Goal: Task Accomplishment & Management: Complete application form

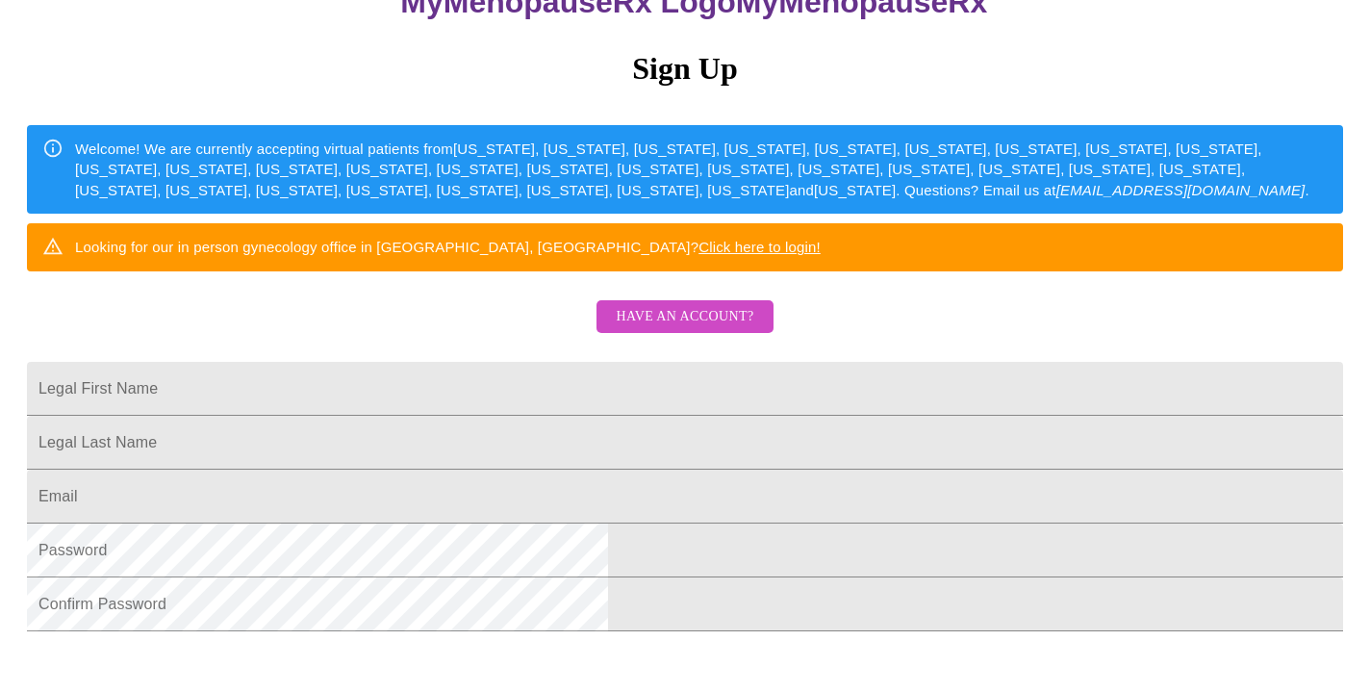
scroll to position [198, 0]
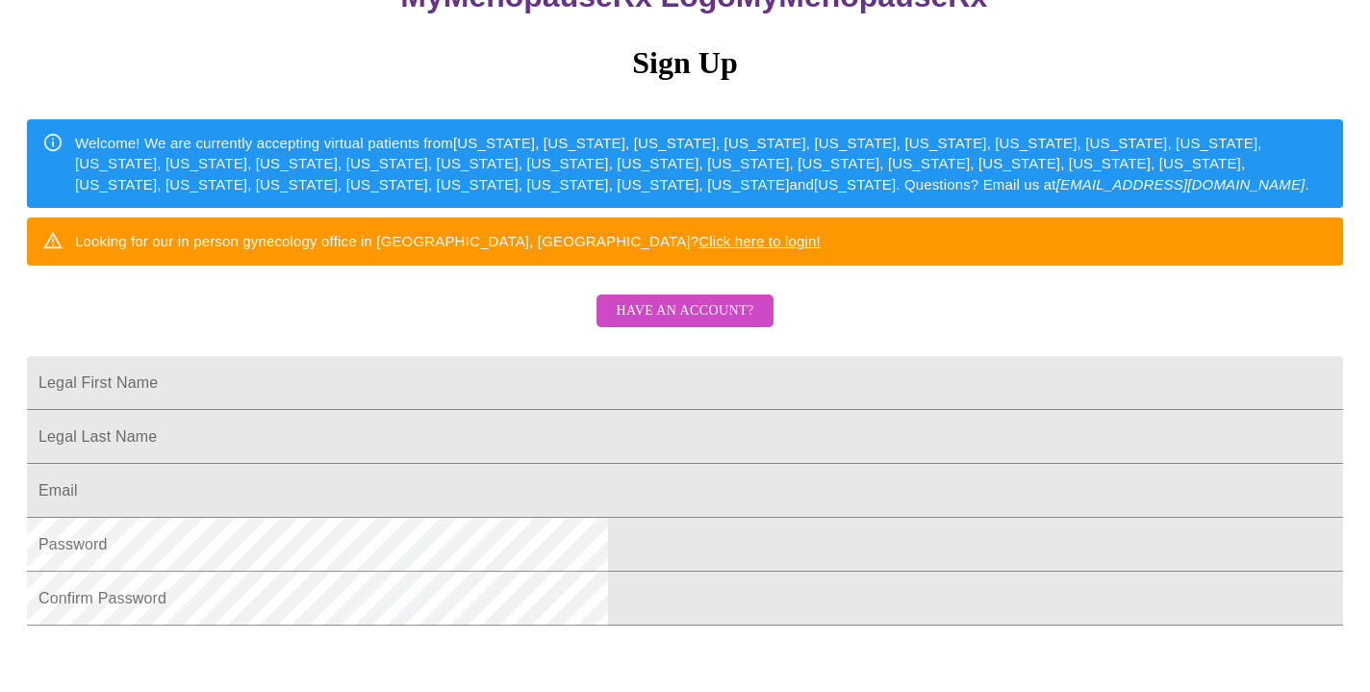
click at [821, 249] on link "Click here to login!" at bounding box center [760, 241] width 122 height 16
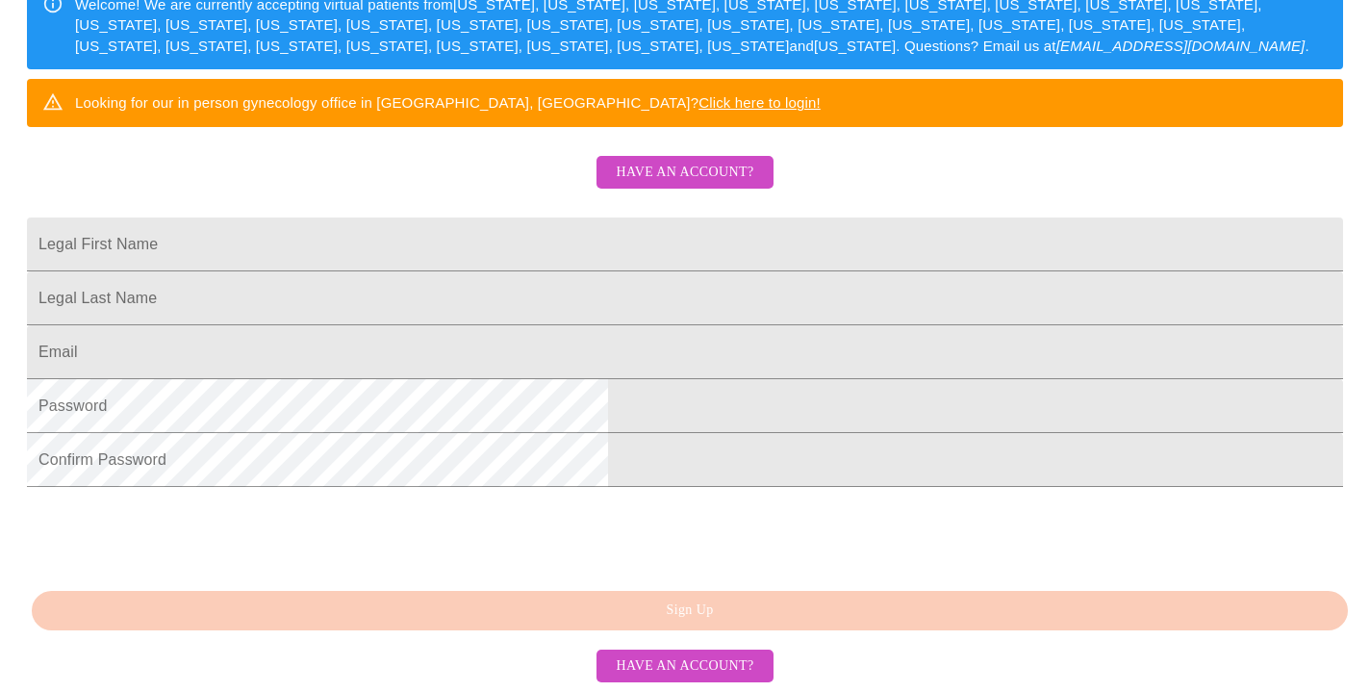
scroll to position [481, 0]
click at [515, 217] on input "Legal First Name" at bounding box center [685, 244] width 1316 height 54
type input "[PERSON_NAME]"
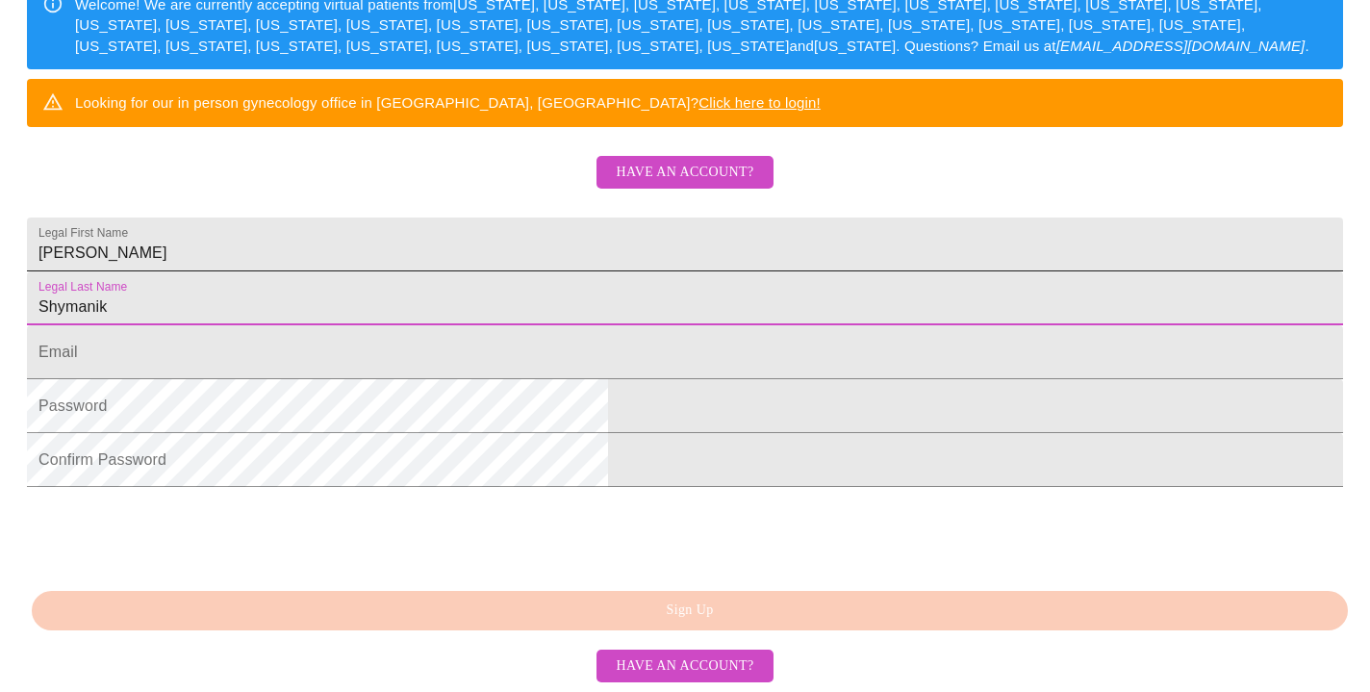
type input "Shymanik"
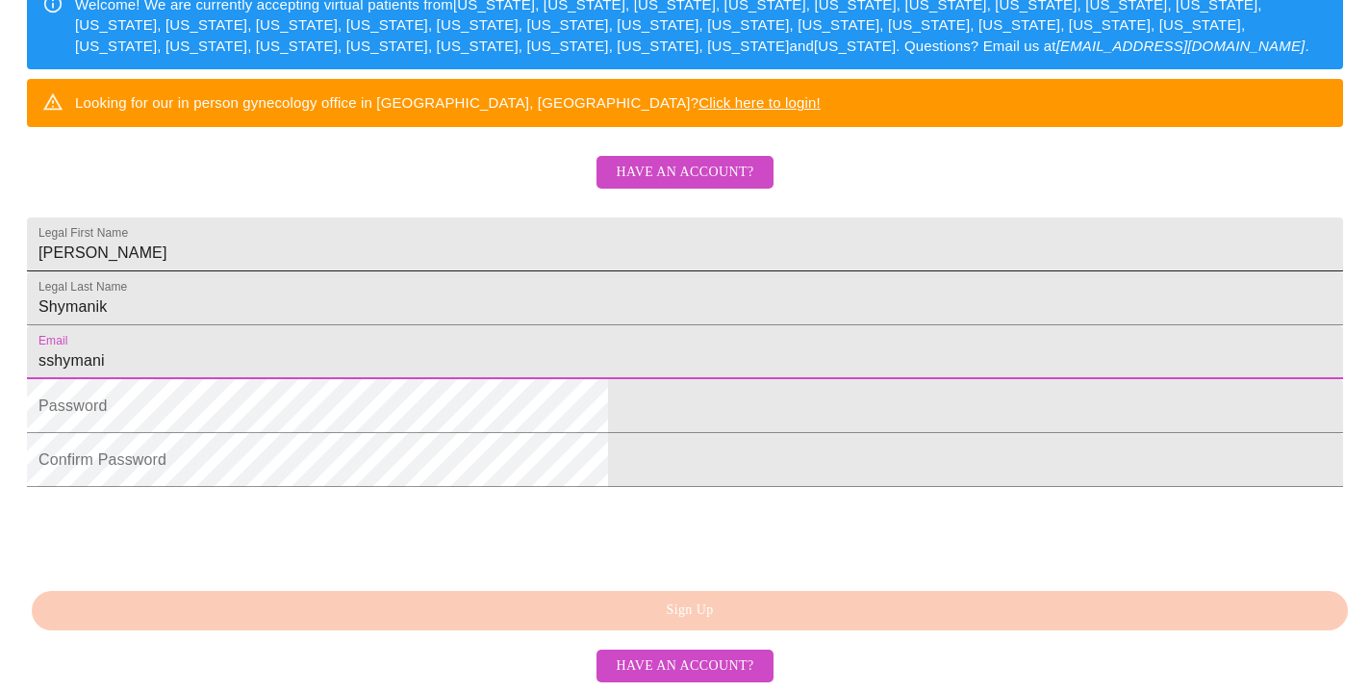
type input "sshymanik"
type input "[EMAIL_ADDRESS][DOMAIN_NAME]"
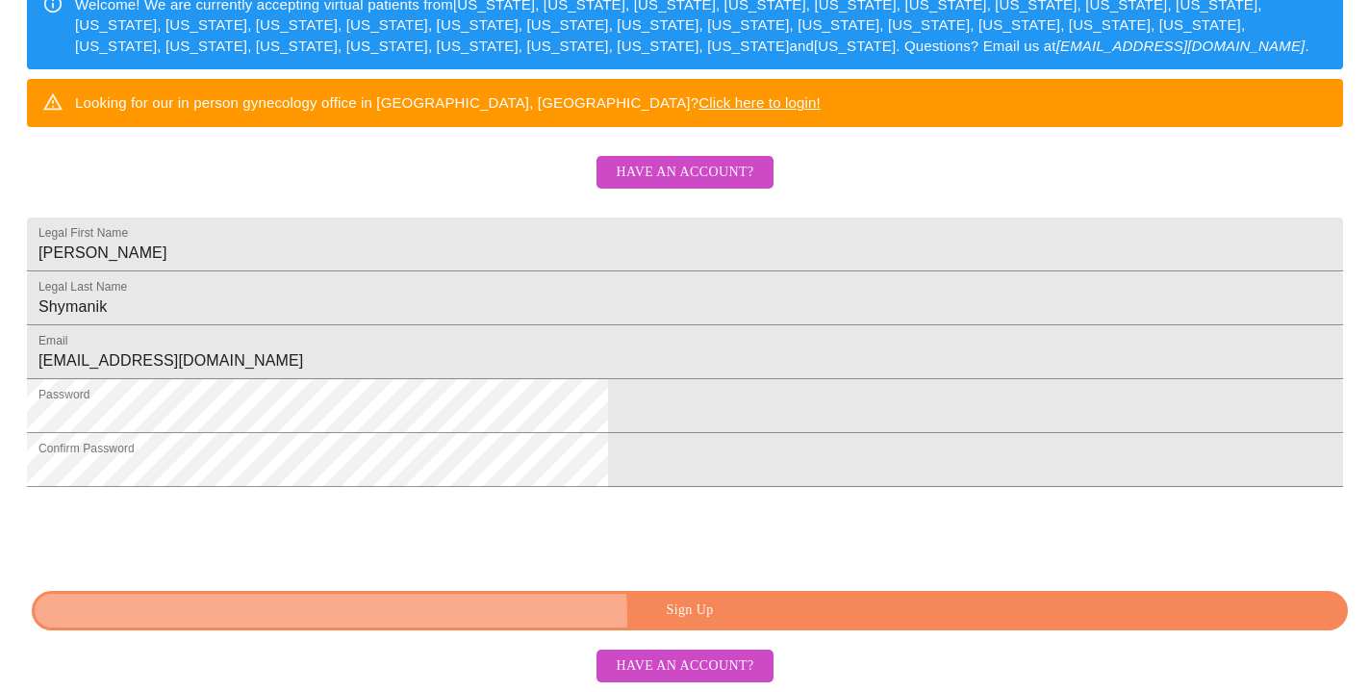
click at [698, 618] on span "Sign Up" at bounding box center [690, 610] width 1272 height 24
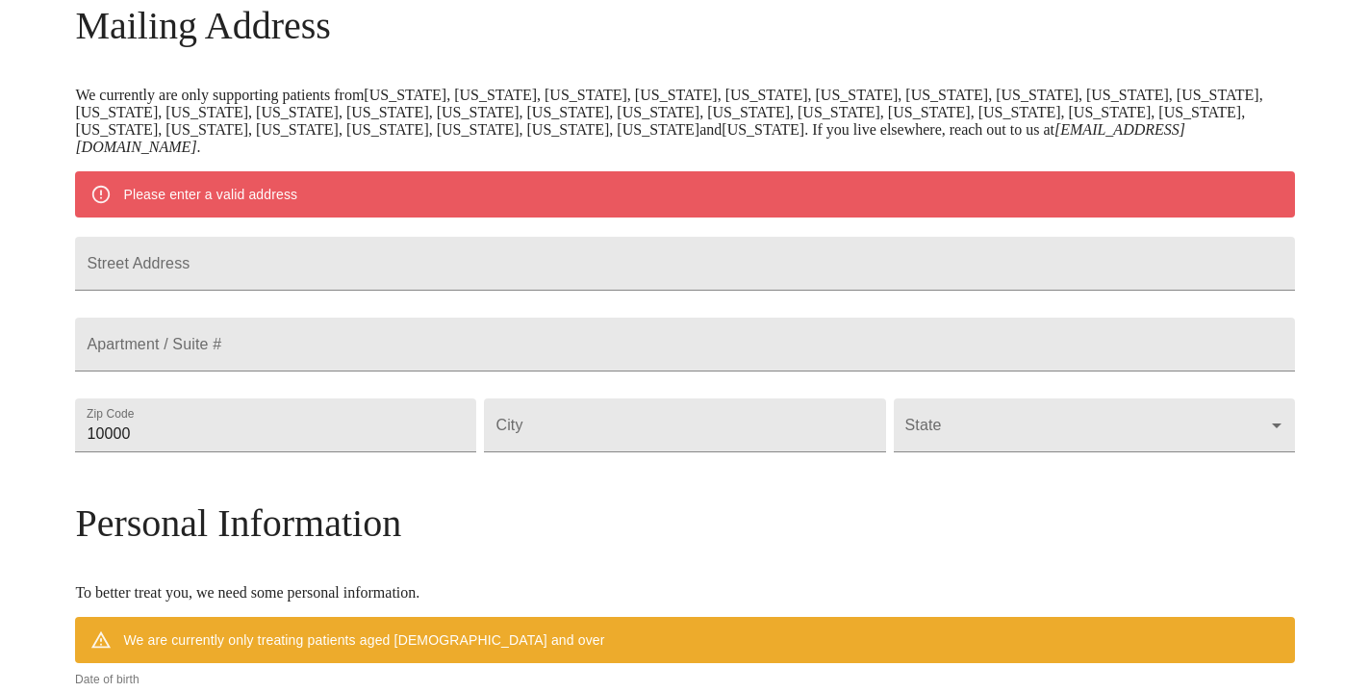
scroll to position [315, 0]
click at [513, 279] on input "Street Address" at bounding box center [684, 264] width 1219 height 54
type input "[STREET_ADDRESS]"
type input "60133"
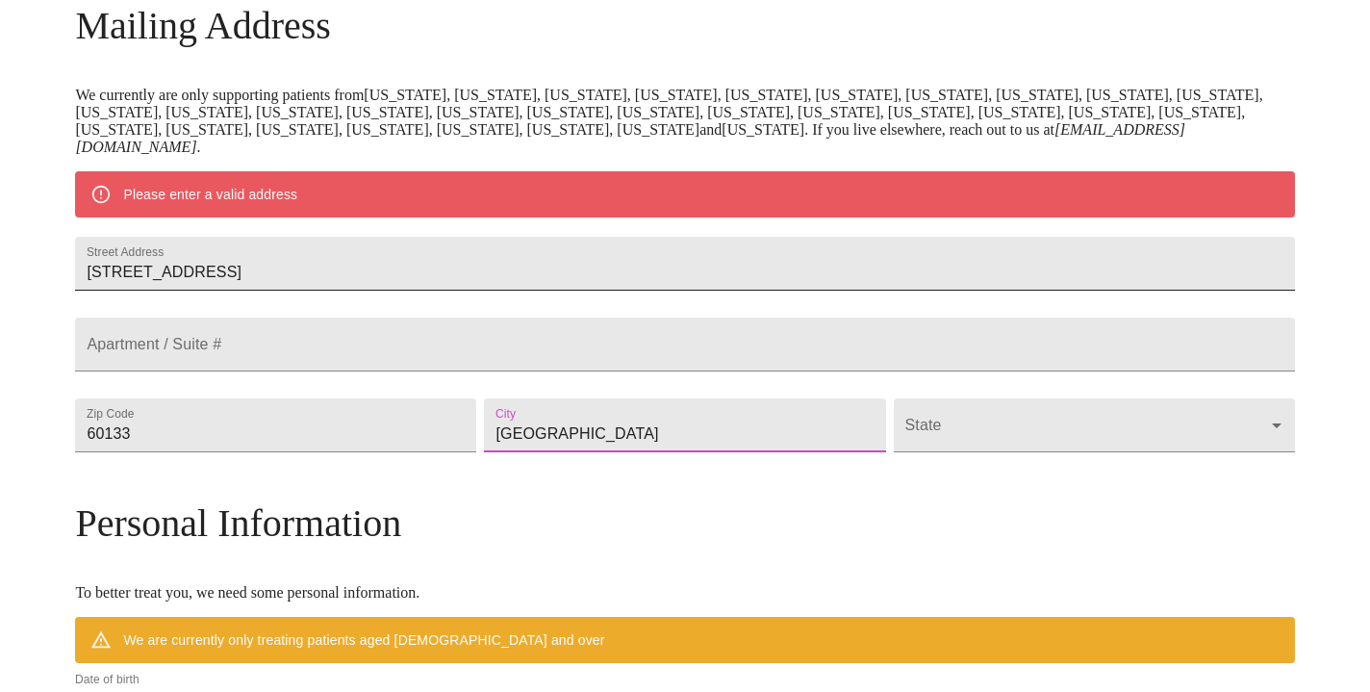
type input "[GEOGRAPHIC_DATA]"
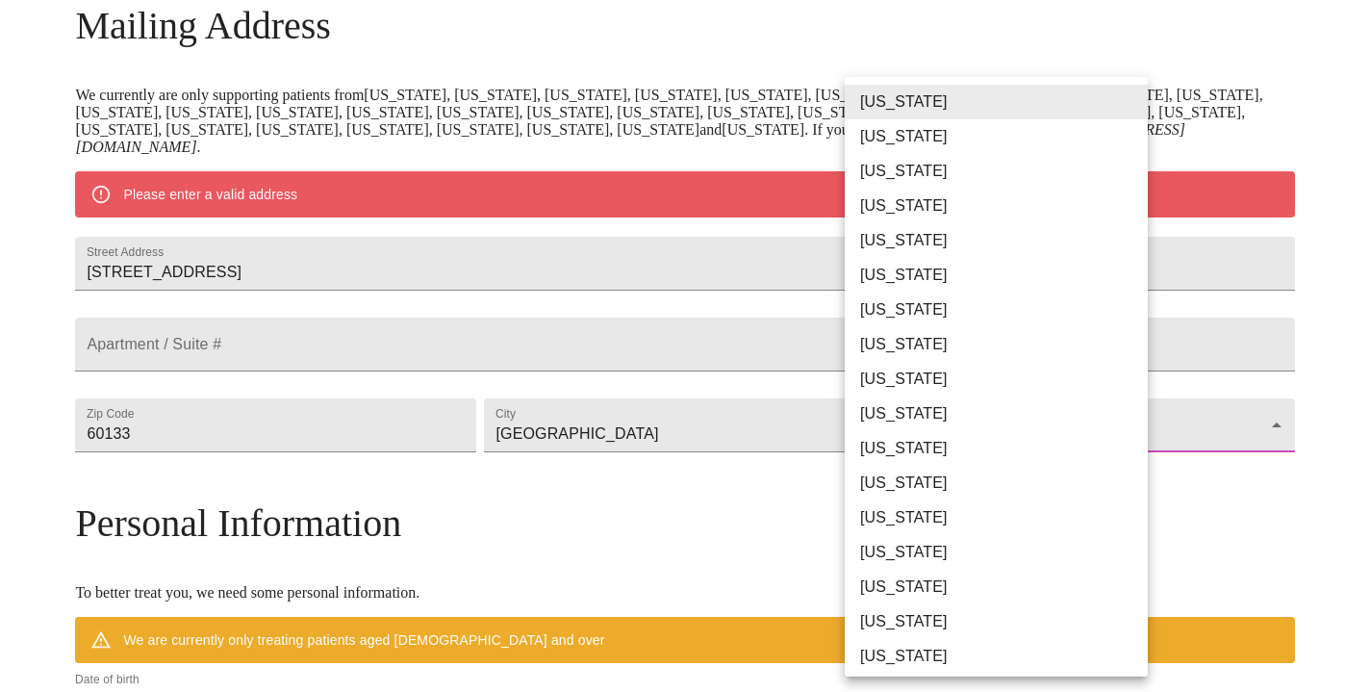
click at [898, 468] on body "MyMenopauseRx Welcome to MyMenopauseRx Since it's your first time here, you'll …" at bounding box center [685, 451] width 1355 height 1517
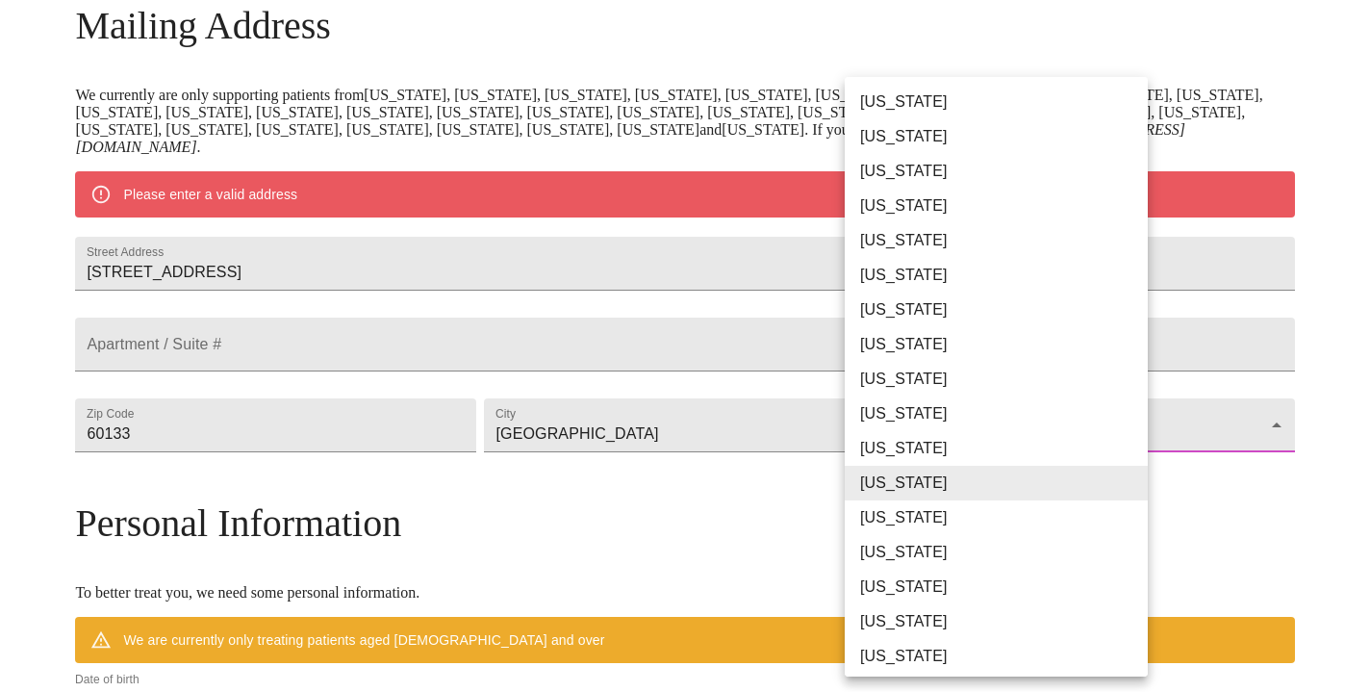
click at [904, 516] on li "[US_STATE]" at bounding box center [996, 517] width 303 height 35
type input "[US_STATE]"
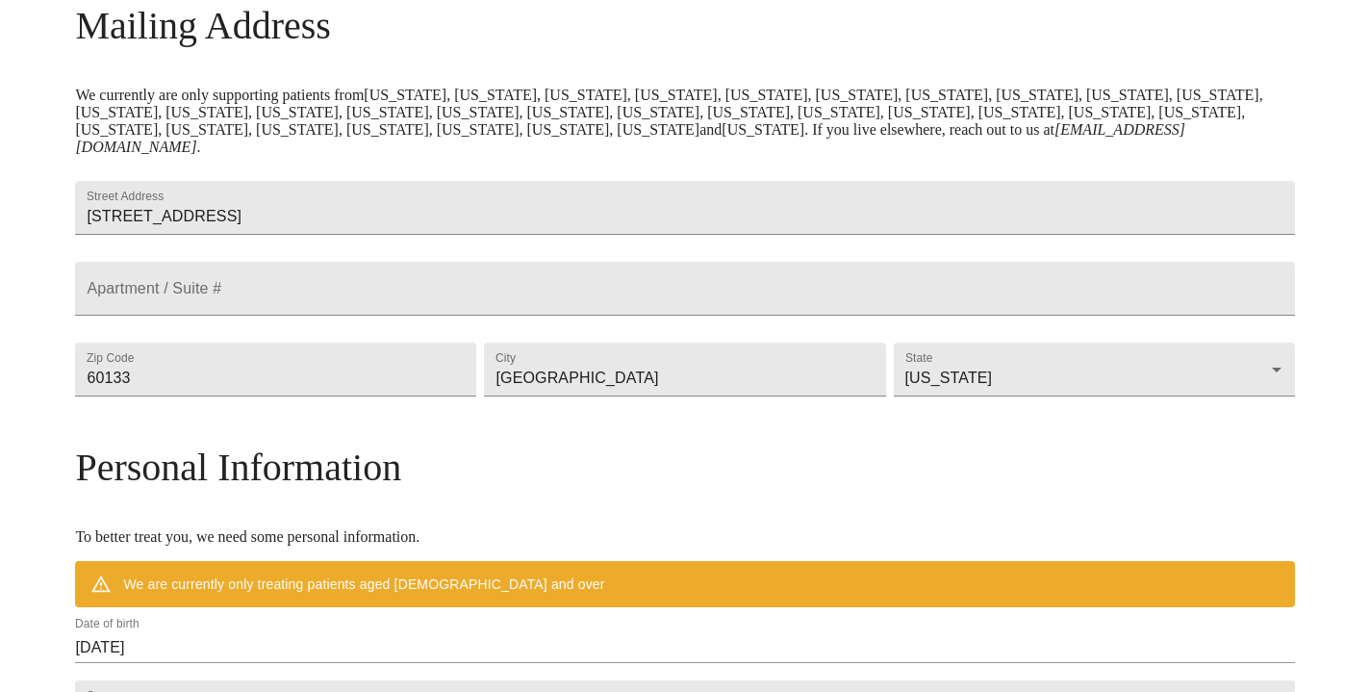
click at [1284, 523] on div "MyMenopauseRx Welcome to MyMenopauseRx Since it's your first time here, you'll …" at bounding box center [684, 423] width 1219 height 1461
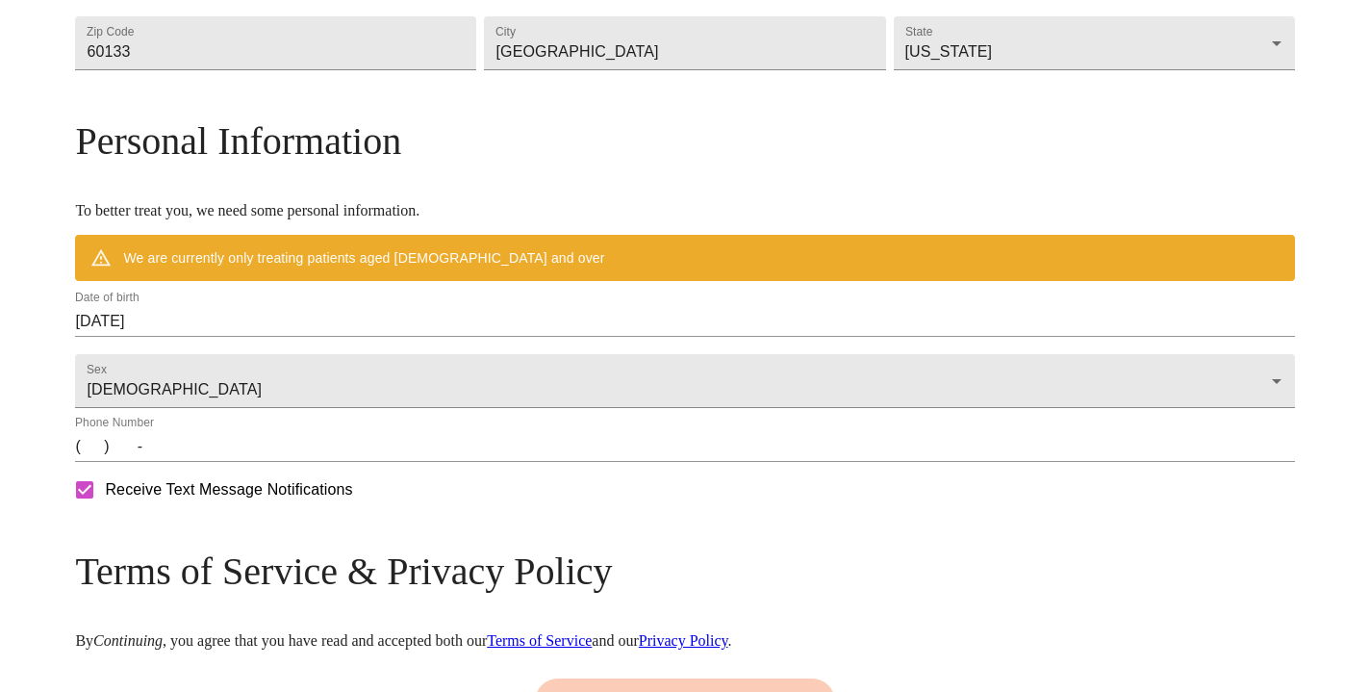
scroll to position [650, 0]
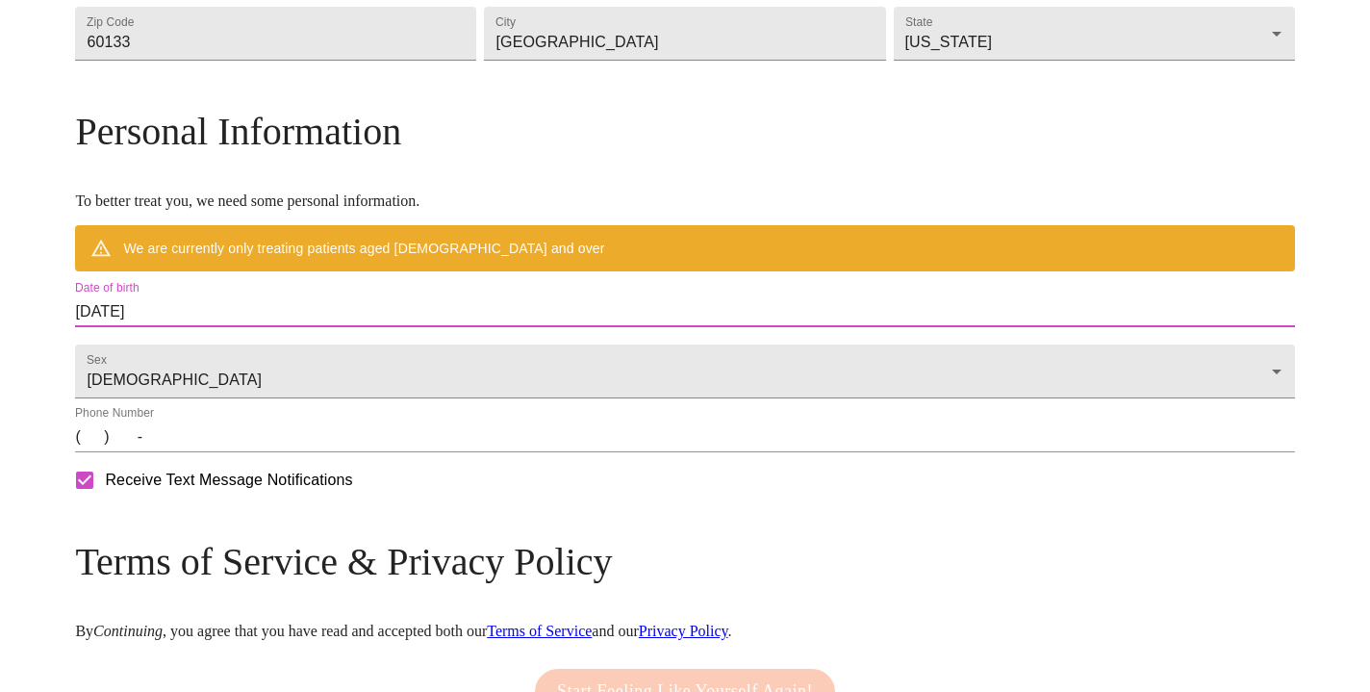
click at [336, 327] on input "[DATE]" at bounding box center [684, 311] width 1219 height 31
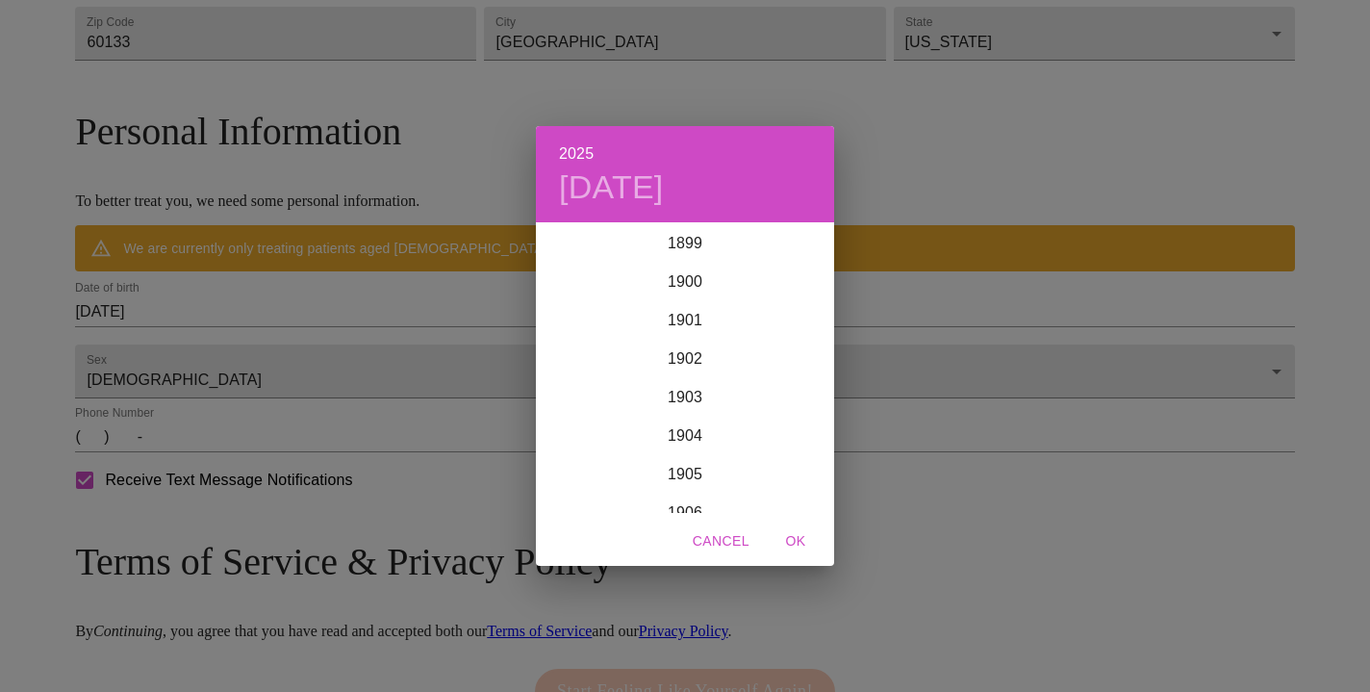
click at [336, 355] on div "2025 [DATE] 1900 1901 1902 1903 1904 1905 1906 1907 1908 1909 1910 1911 1912 19…" at bounding box center [685, 346] width 1370 height 692
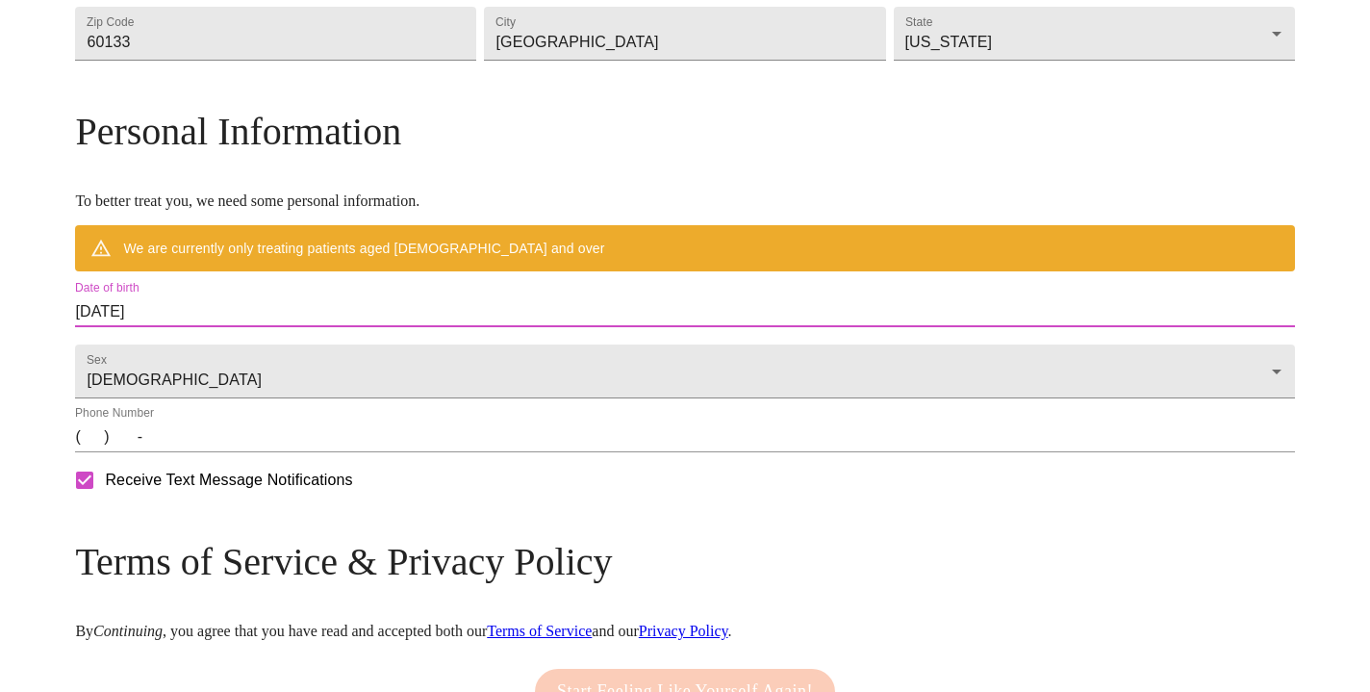
click at [336, 327] on input "[DATE]" at bounding box center [684, 311] width 1219 height 31
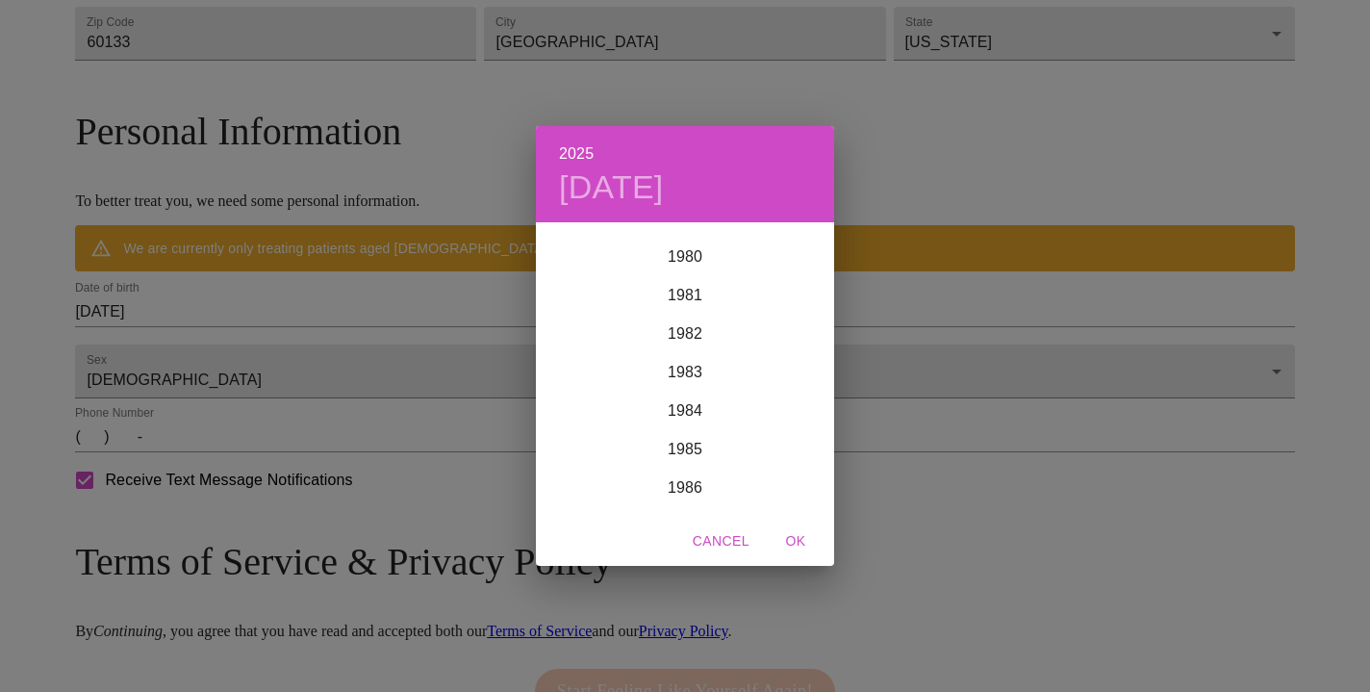
scroll to position [3129, 0]
click at [691, 385] on div "1984" at bounding box center [685, 386] width 298 height 38
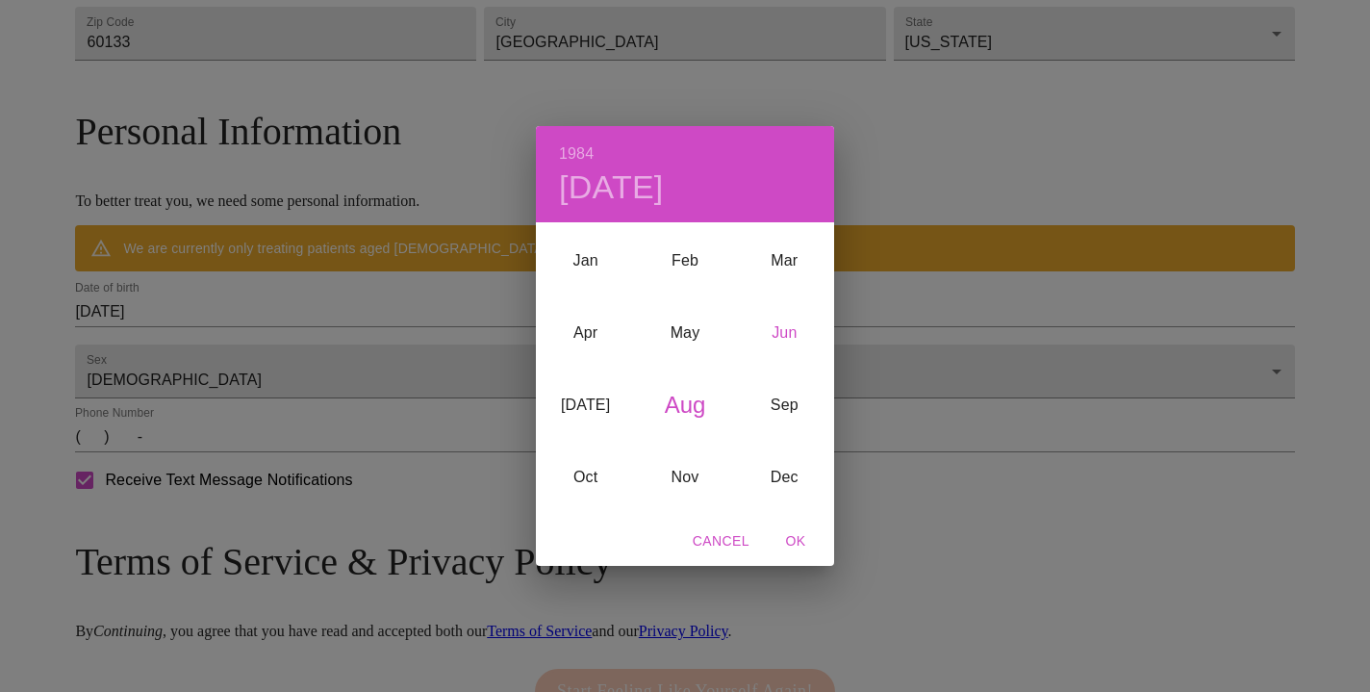
click at [791, 331] on div "Jun" at bounding box center [784, 332] width 99 height 72
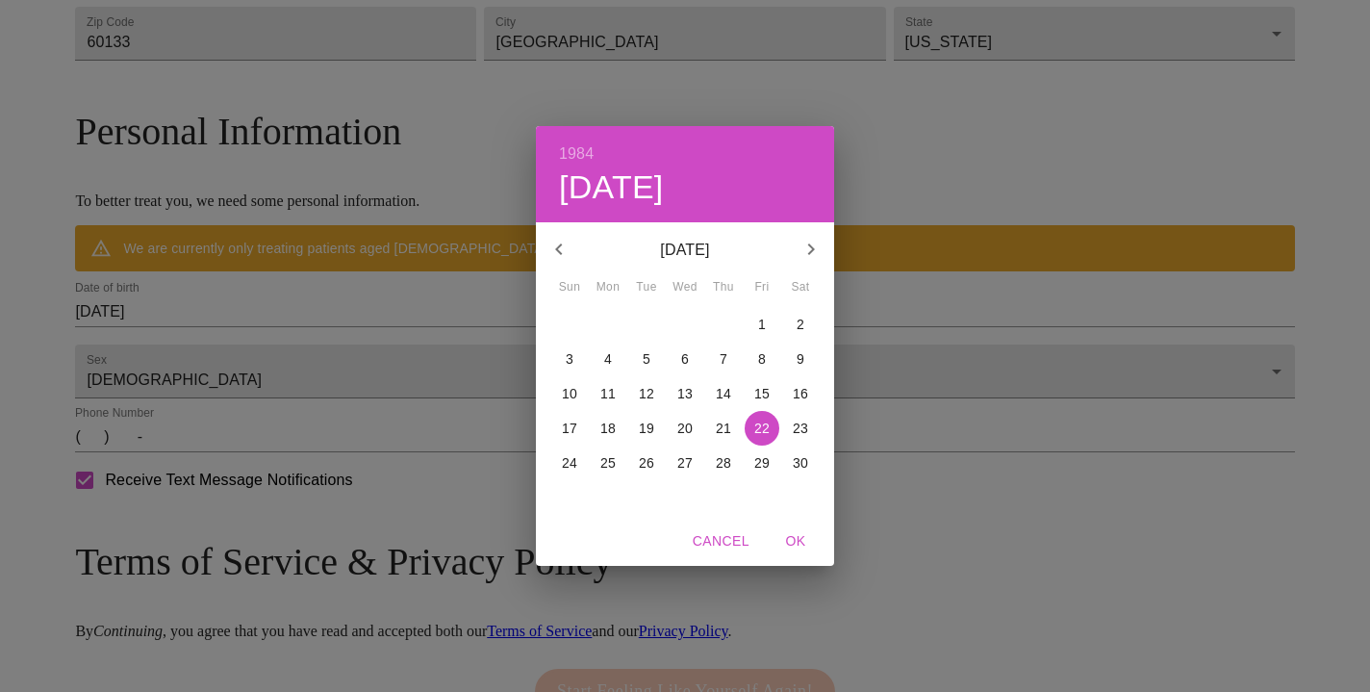
click at [802, 462] on p "30" at bounding box center [800, 462] width 15 height 19
click at [799, 540] on span "OK" at bounding box center [796, 541] width 46 height 24
type input "[DATE]"
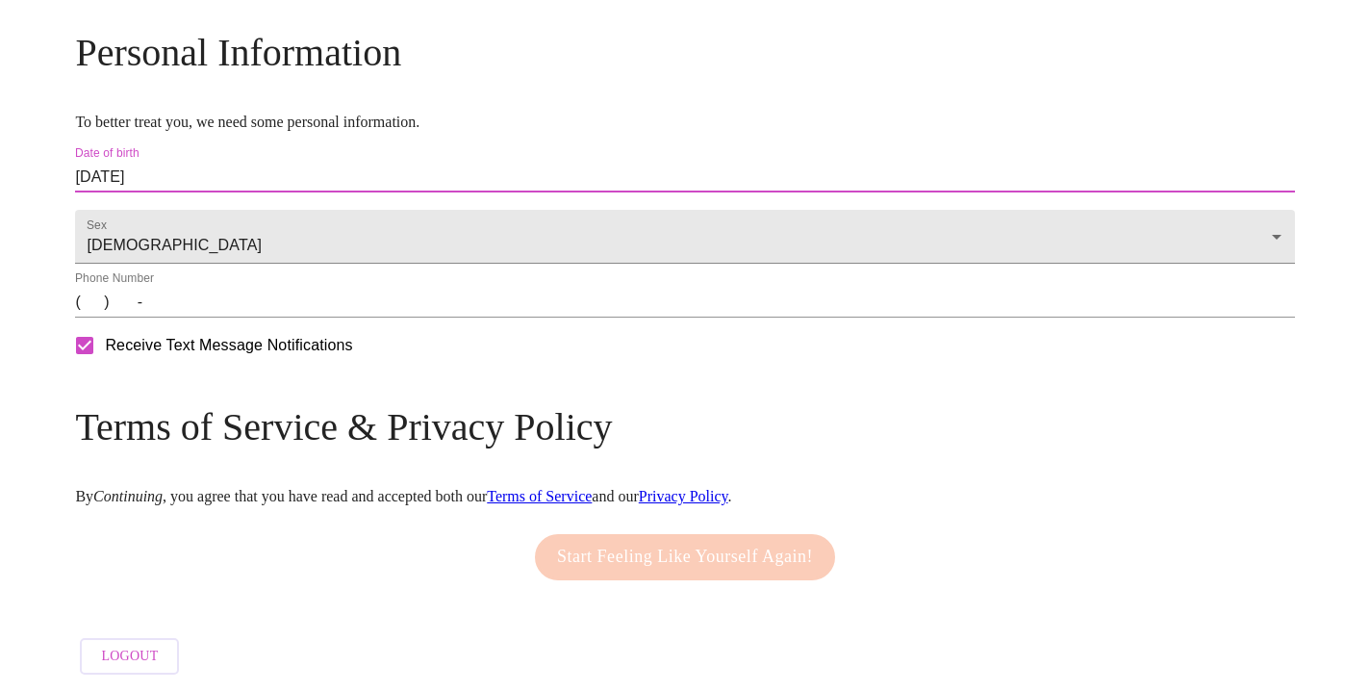
scroll to position [786, 0]
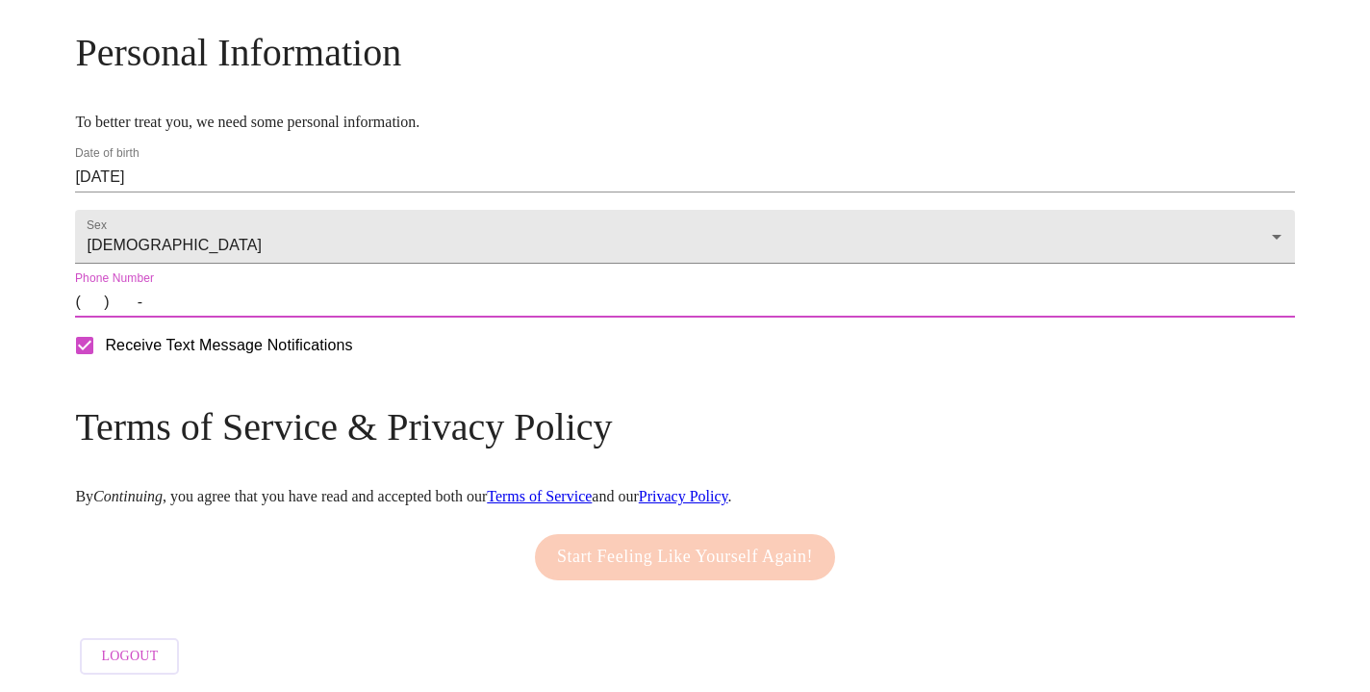
click at [300, 298] on input "(   )    -" at bounding box center [684, 302] width 1219 height 31
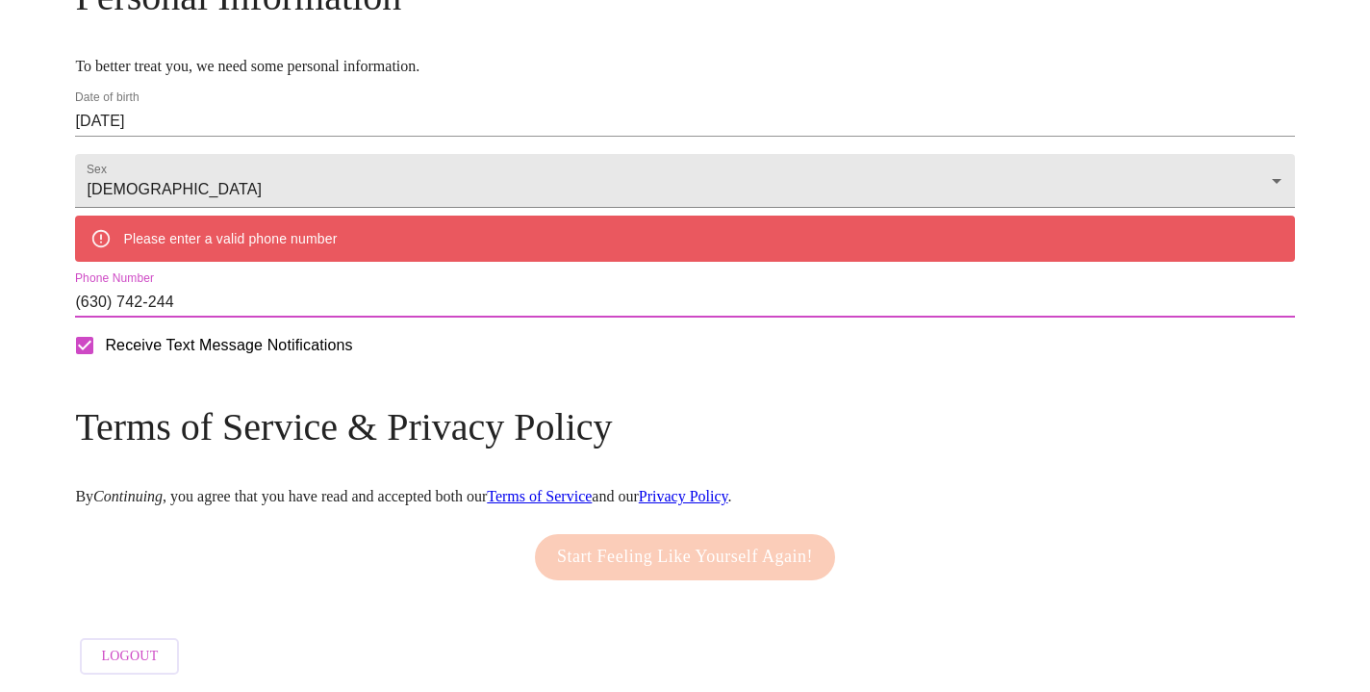
type input "[PHONE_NUMBER]"
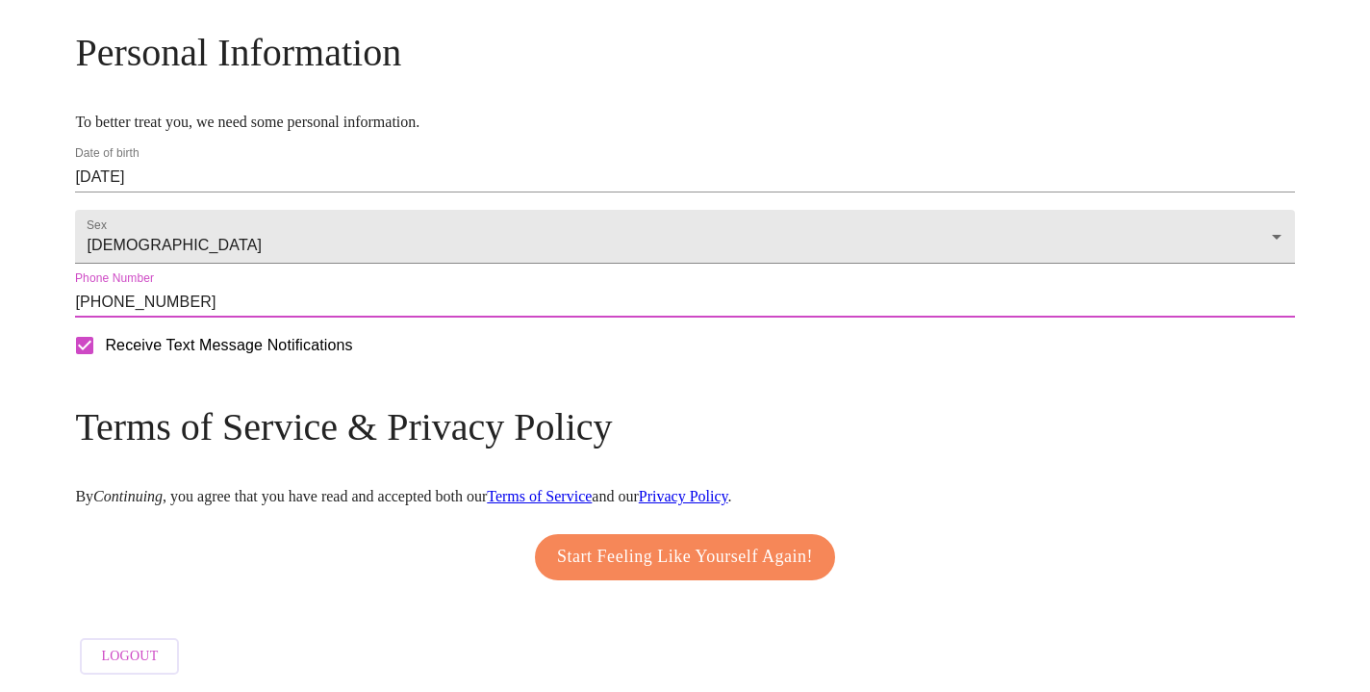
scroll to position [789, 0]
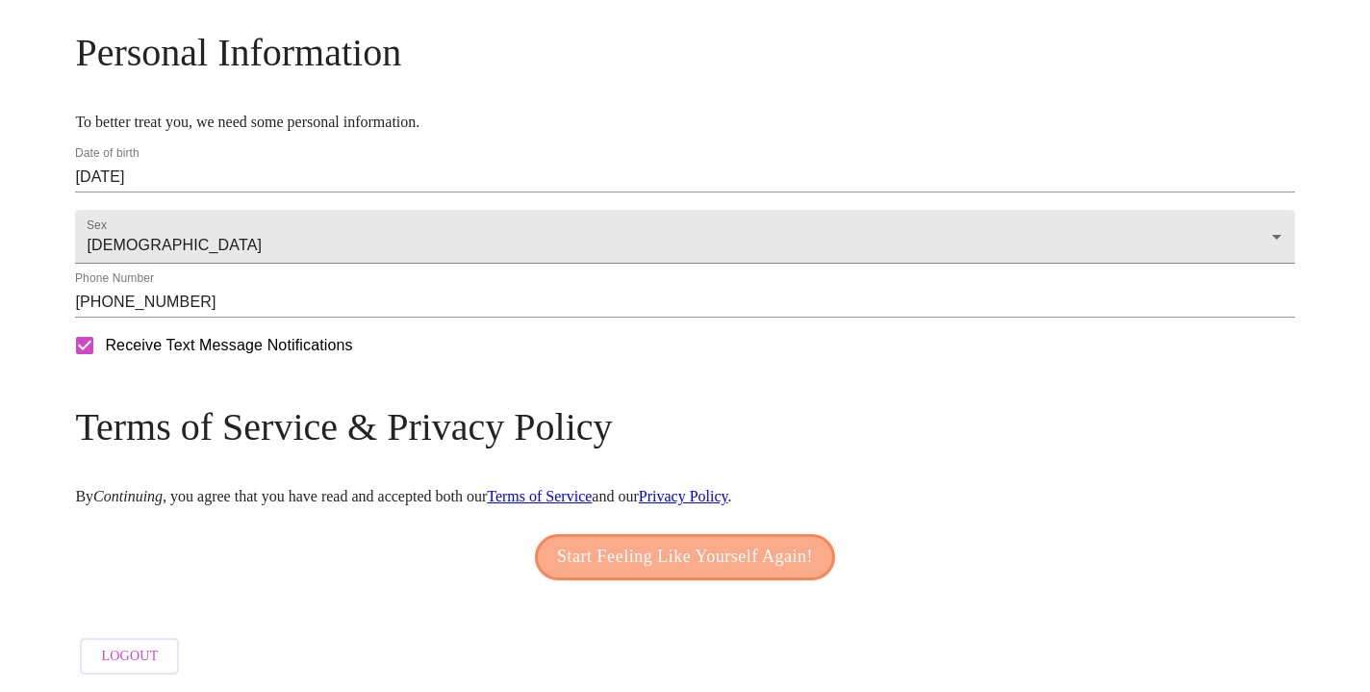
click at [665, 544] on span "Start Feeling Like Yourself Again!" at bounding box center [685, 557] width 256 height 31
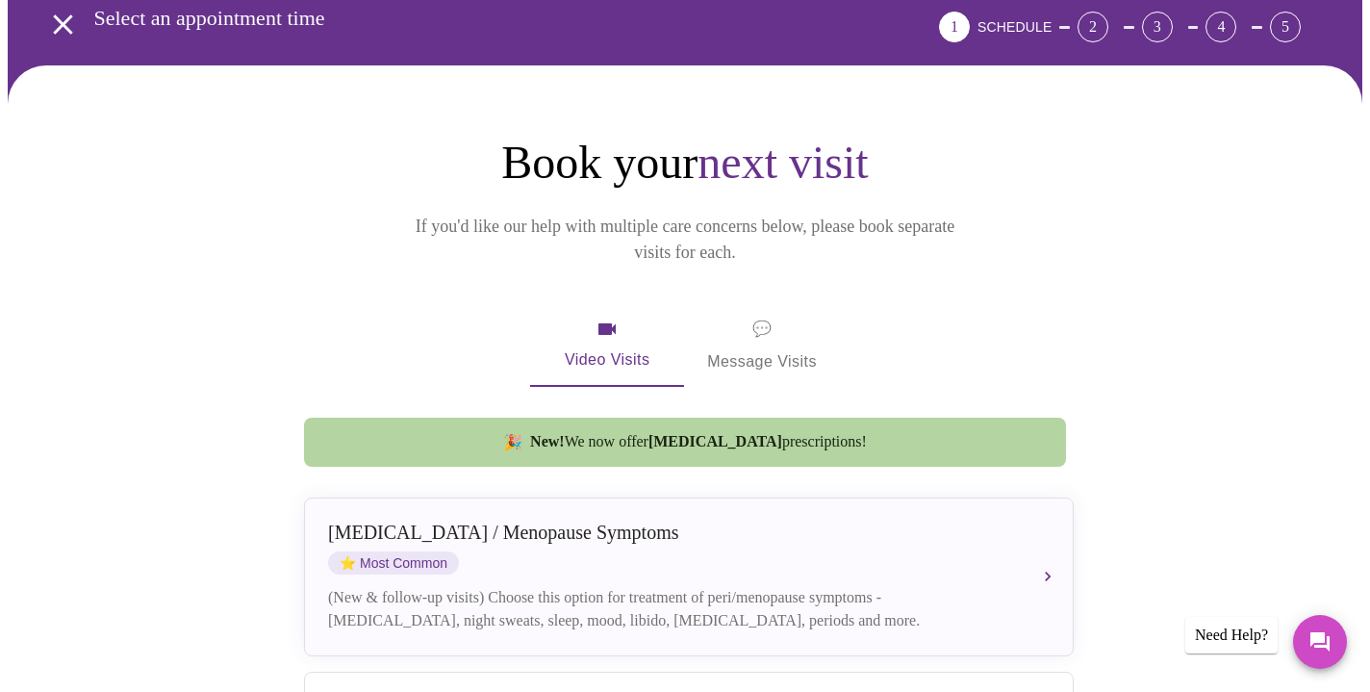
scroll to position [124, 0]
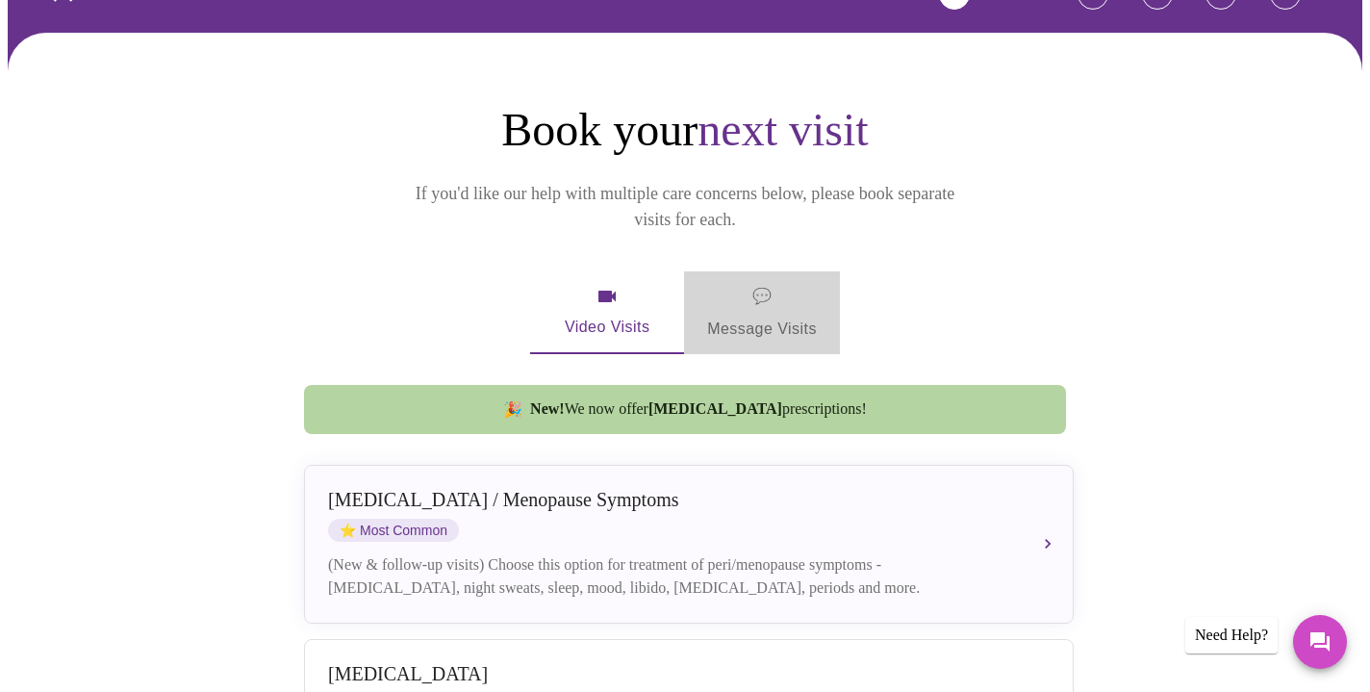
click at [760, 283] on span "💬 Message Visits" at bounding box center [762, 313] width 110 height 60
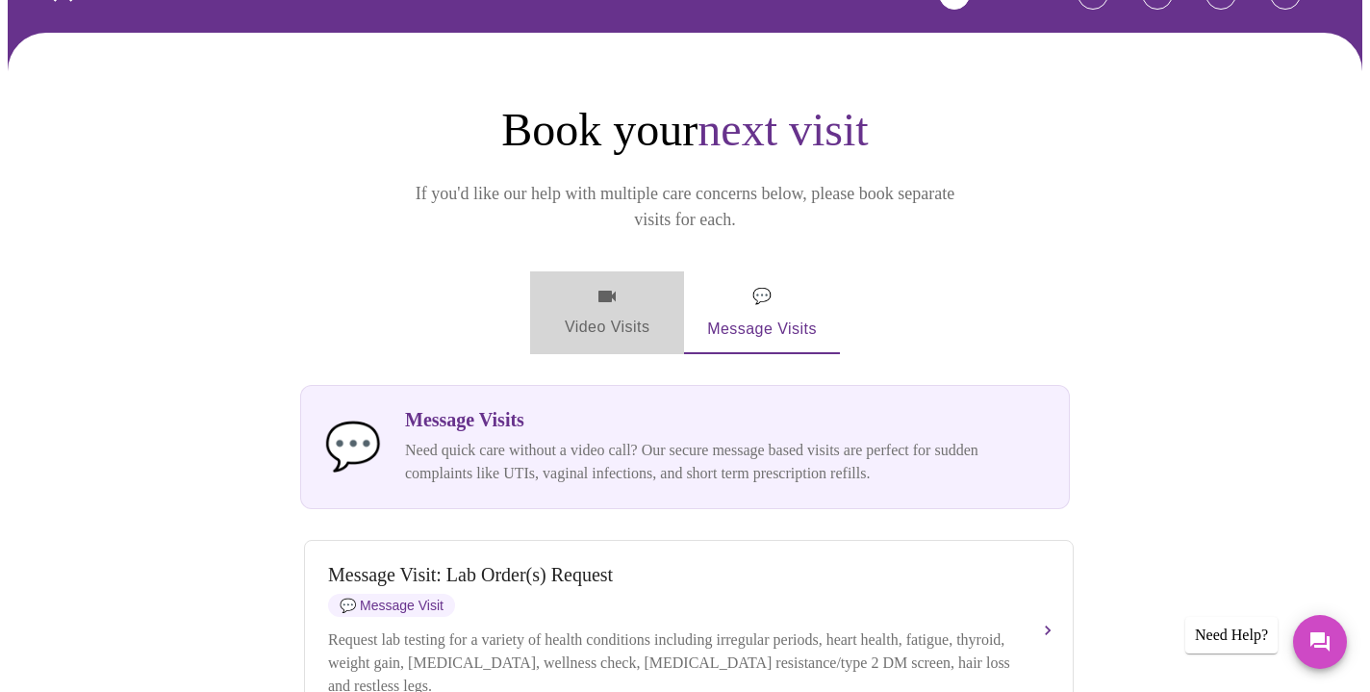
click at [597, 285] on icon "button" at bounding box center [607, 296] width 23 height 23
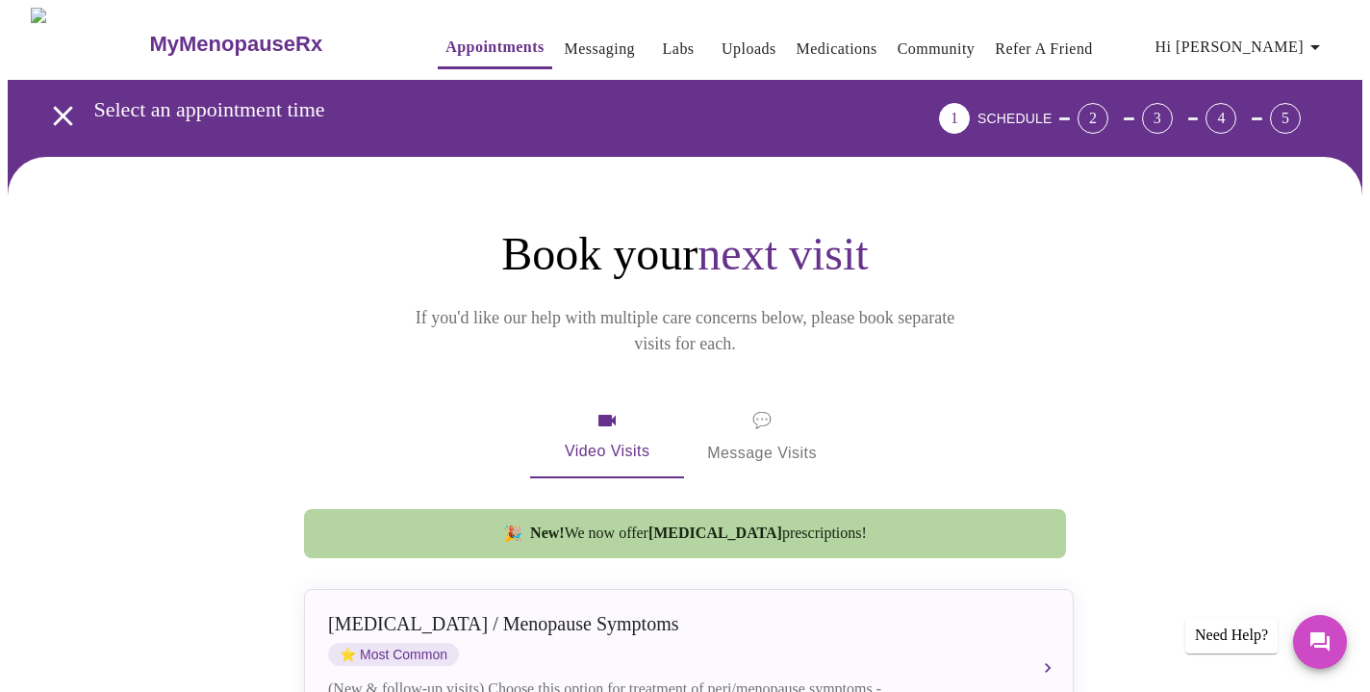
scroll to position [0, 0]
click at [1108, 115] on div "2" at bounding box center [1093, 118] width 31 height 31
click at [557, 56] on button "Messaging" at bounding box center [600, 49] width 86 height 38
click at [565, 42] on link "Messaging" at bounding box center [600, 49] width 70 height 27
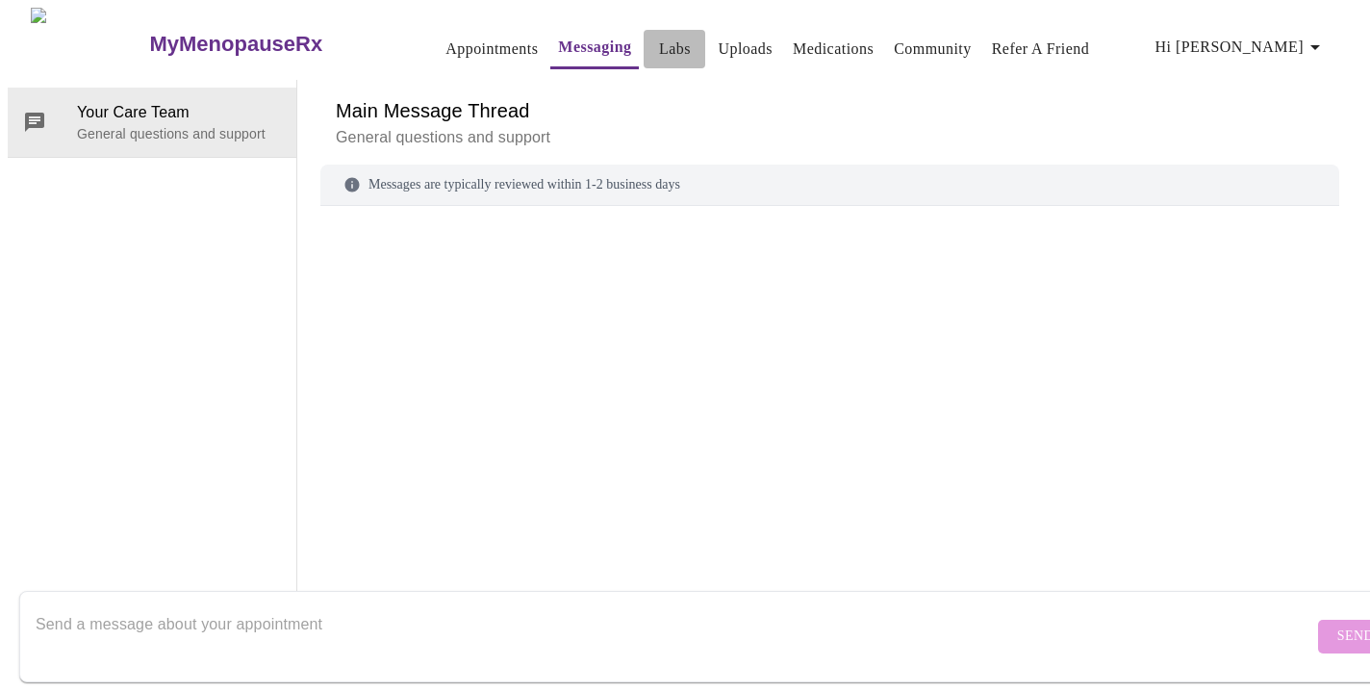
click at [659, 45] on link "Labs" at bounding box center [675, 49] width 32 height 27
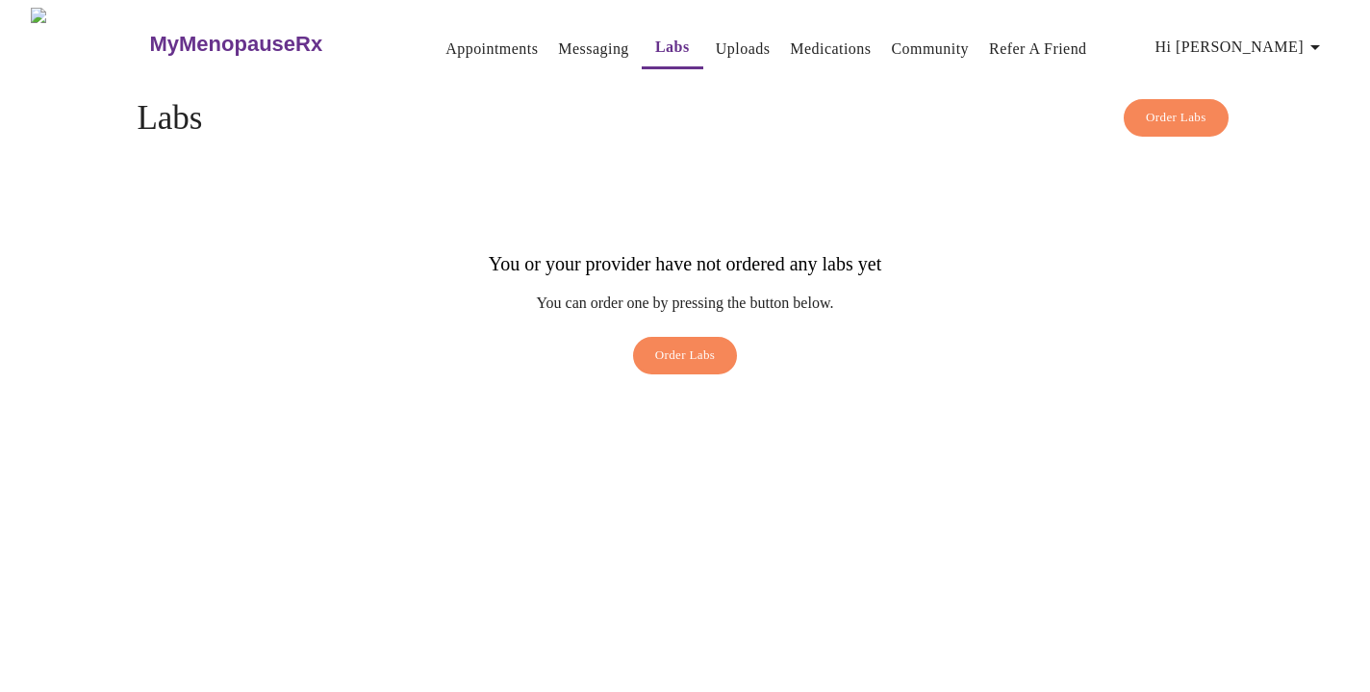
click at [716, 46] on link "Uploads" at bounding box center [743, 49] width 55 height 27
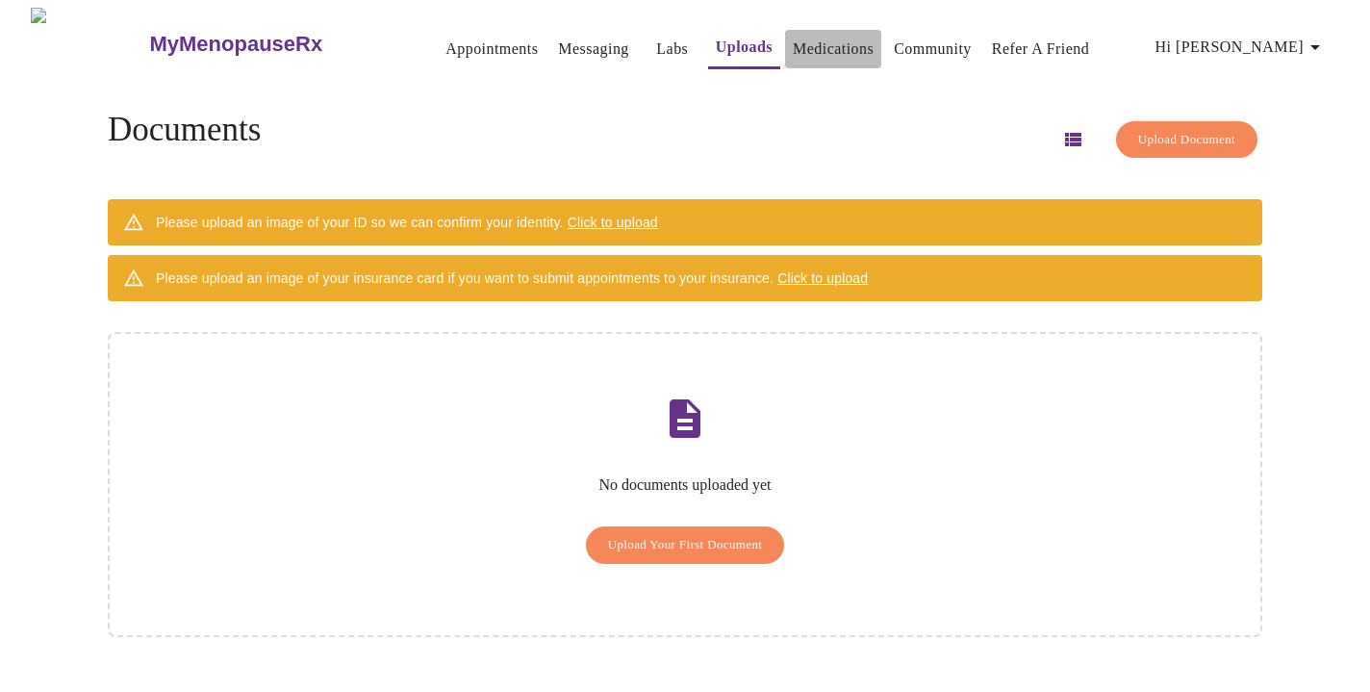
click at [793, 38] on link "Medications" at bounding box center [833, 49] width 81 height 27
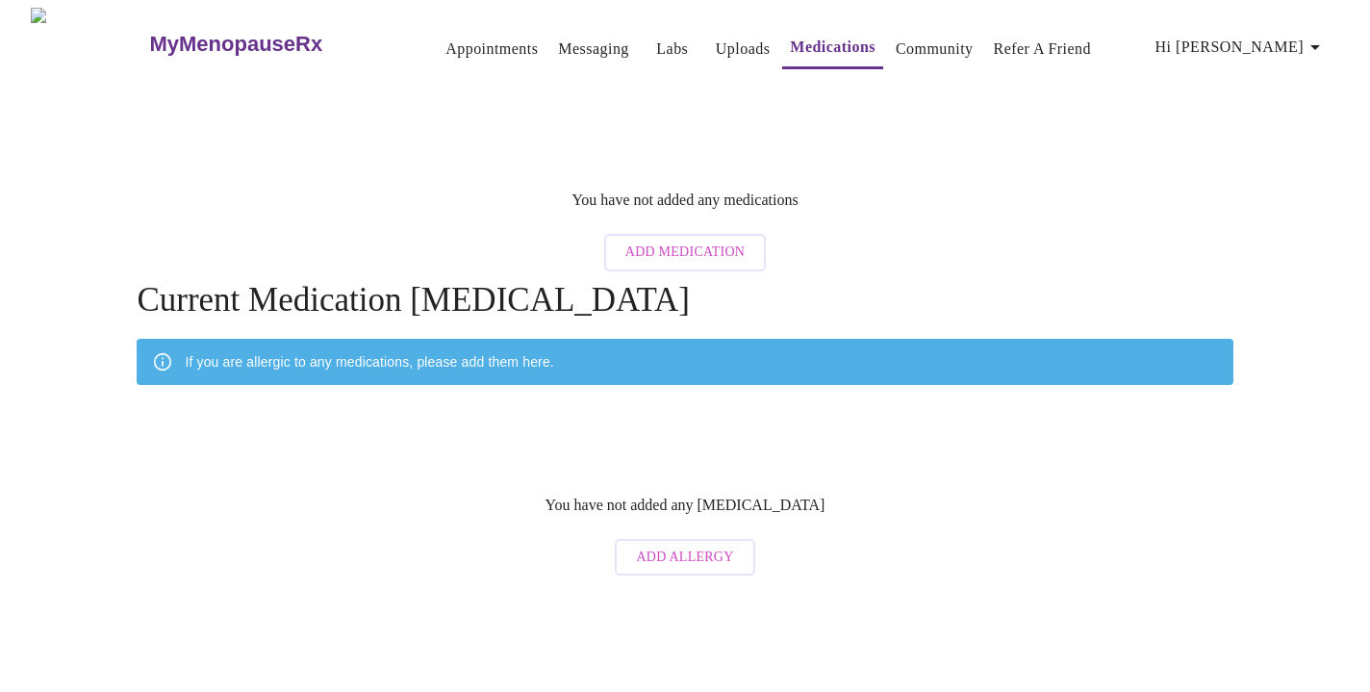
click at [917, 47] on link "Community" at bounding box center [935, 49] width 78 height 27
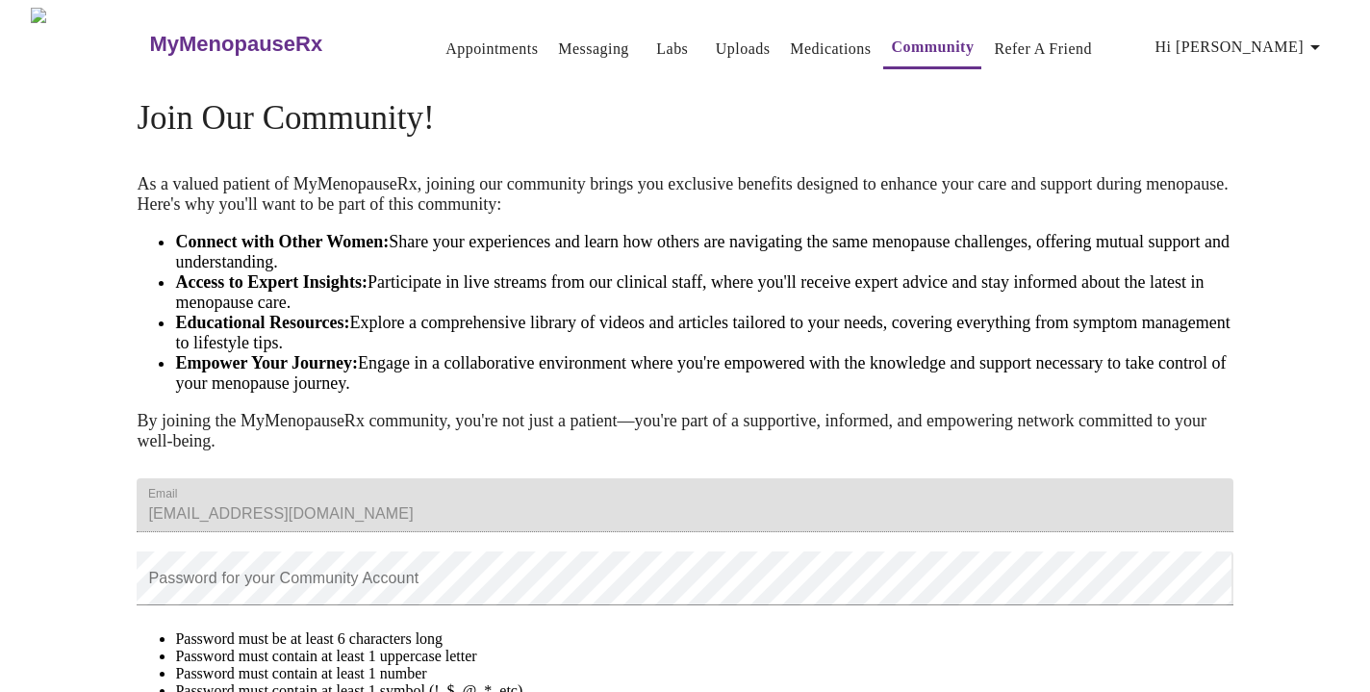
click at [1279, 36] on span "Hi [PERSON_NAME]" at bounding box center [1241, 47] width 171 height 27
click at [1150, 92] on div at bounding box center [685, 346] width 1370 height 692
click at [188, 35] on h3 "MyMenopauseRx" at bounding box center [235, 44] width 173 height 25
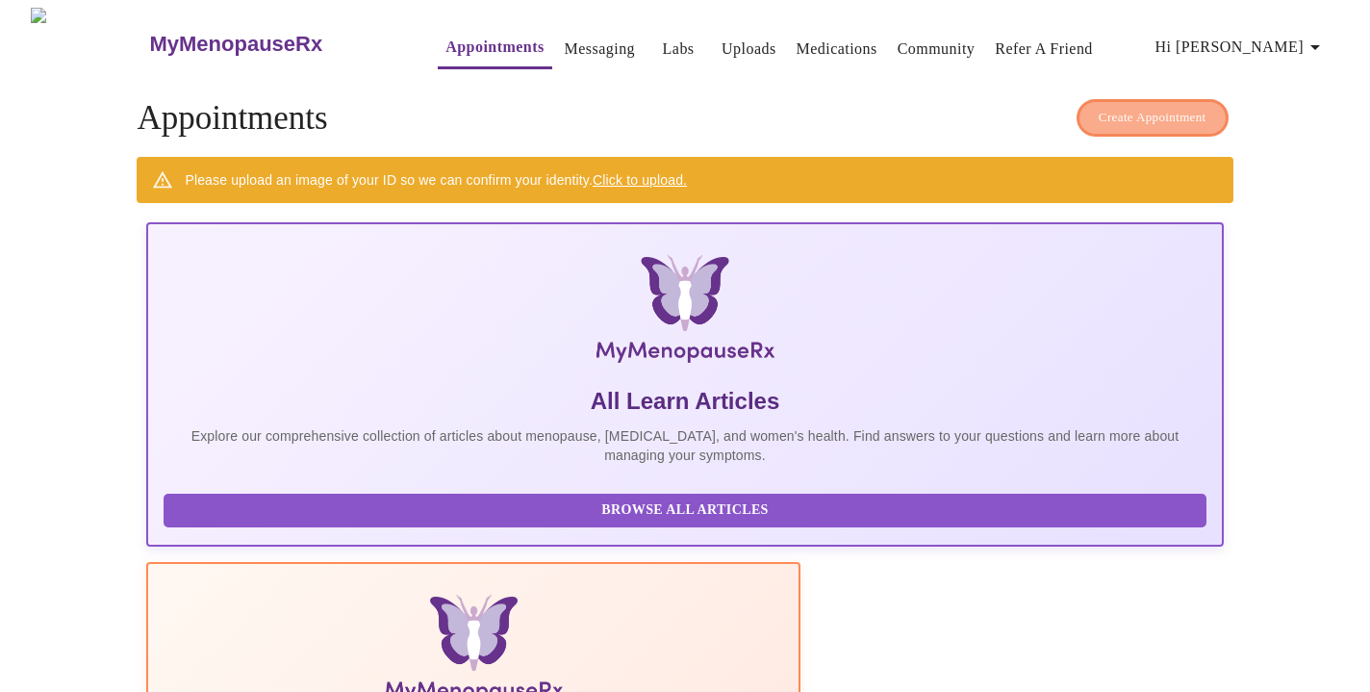
click at [1171, 110] on span "Create Appointment" at bounding box center [1153, 118] width 108 height 22
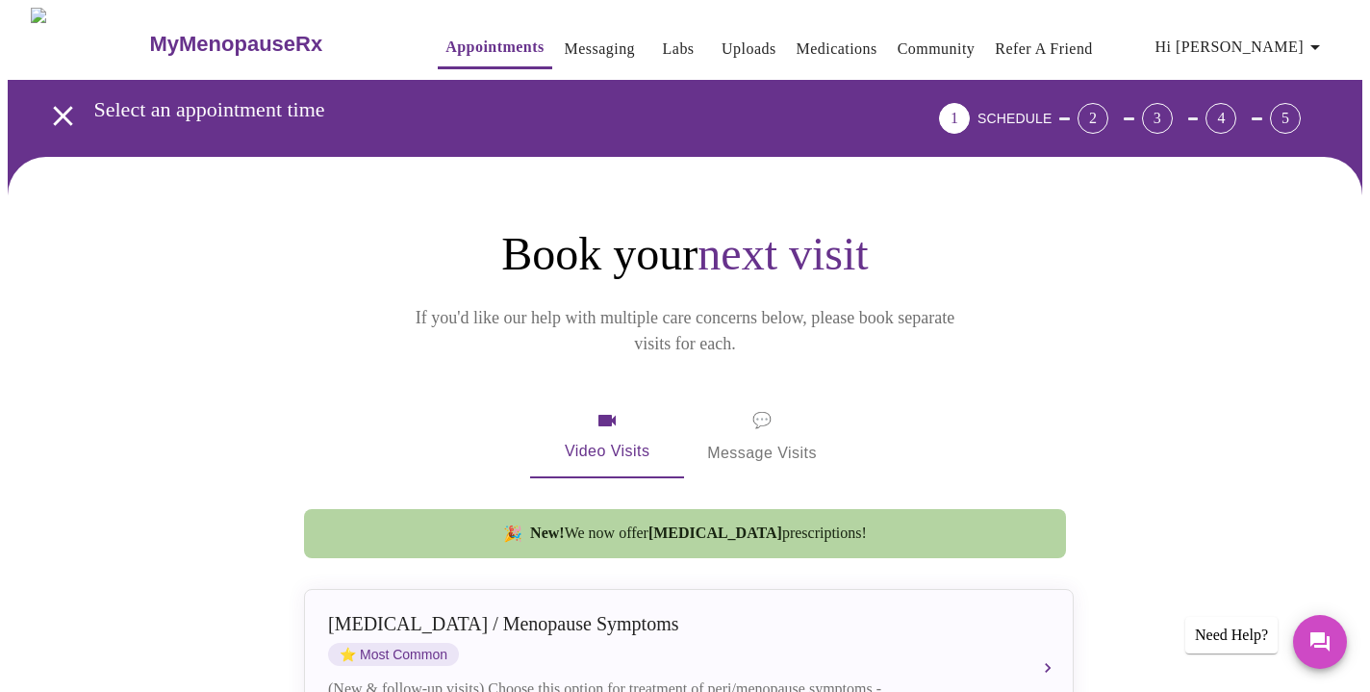
click at [66, 35] on img at bounding box center [89, 44] width 116 height 72
click at [156, 37] on h3 "MyMenopauseRx" at bounding box center [235, 44] width 173 height 25
